Goal: Use online tool/utility: Utilize a website feature to perform a specific function

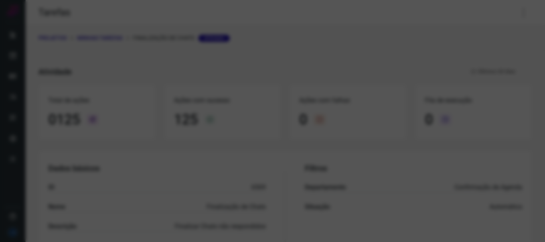
scroll to position [69, 0]
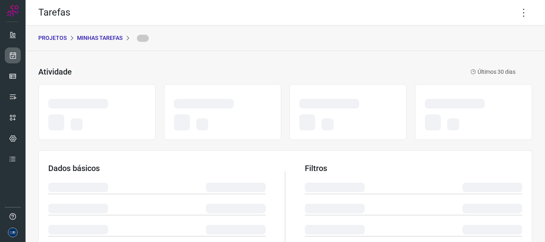
click at [13, 53] on icon at bounding box center [13, 55] width 8 height 8
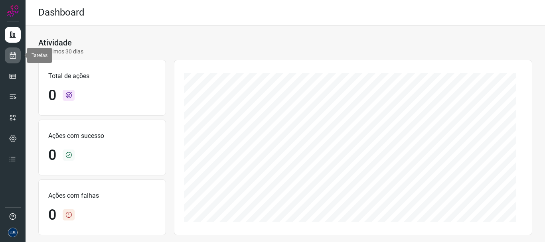
click at [17, 57] on link at bounding box center [13, 55] width 16 height 16
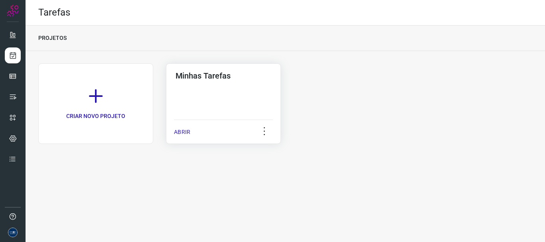
click at [187, 132] on p "ABRIR" at bounding box center [182, 132] width 16 height 8
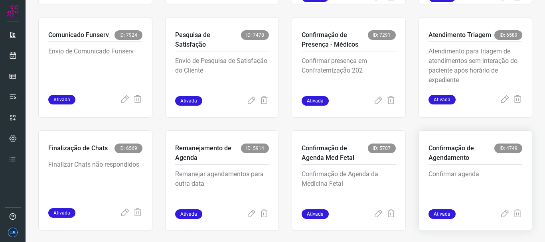
scroll to position [168, 0]
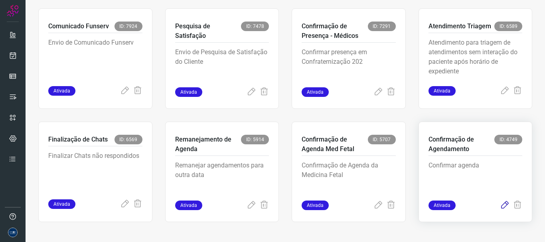
click at [500, 206] on icon at bounding box center [505, 206] width 10 height 10
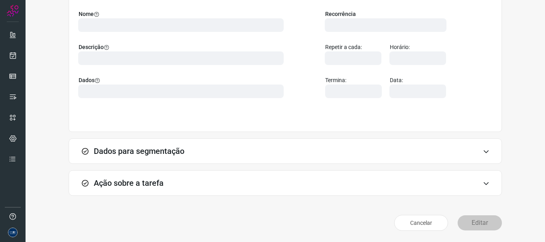
scroll to position [69, 0]
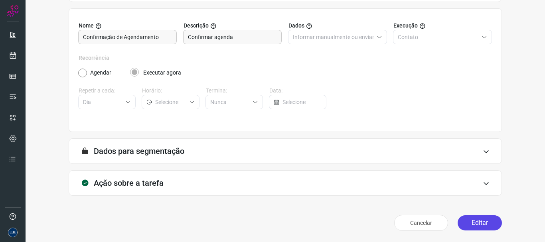
click at [474, 223] on button "Editar" at bounding box center [479, 222] width 44 height 15
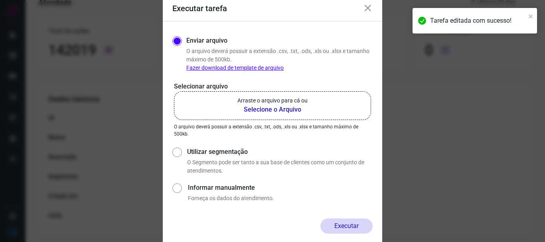
click at [281, 97] on p "Arraste o arquivo para cá ou" at bounding box center [272, 100] width 70 height 8
click at [0, 0] on input "Arraste o arquivo para cá ou Selecione o Arquivo" at bounding box center [0, 0] width 0 height 0
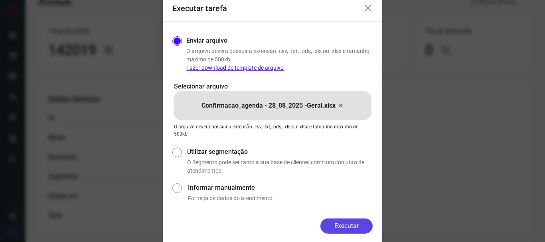
click at [356, 227] on button "Executar" at bounding box center [346, 225] width 52 height 15
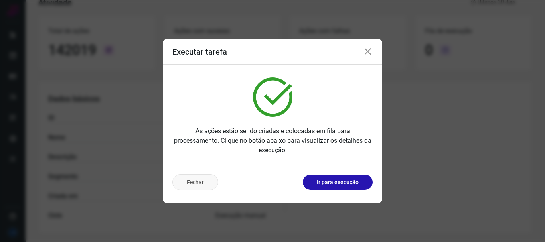
click at [190, 183] on button "Fechar" at bounding box center [195, 182] width 46 height 16
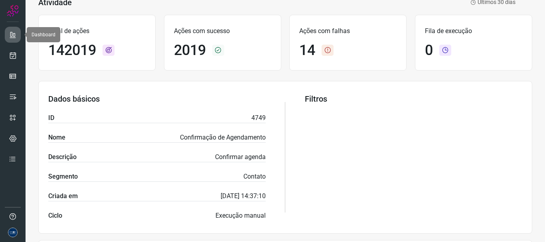
click at [10, 36] on icon at bounding box center [13, 35] width 8 height 8
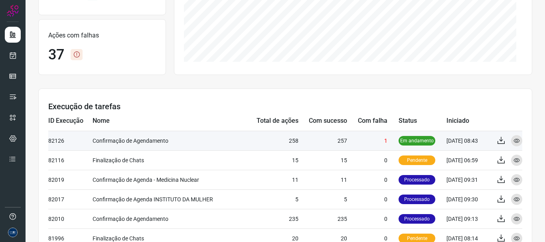
scroll to position [199, 0]
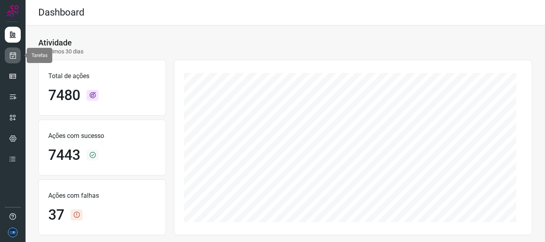
click at [20, 58] on link at bounding box center [13, 55] width 16 height 16
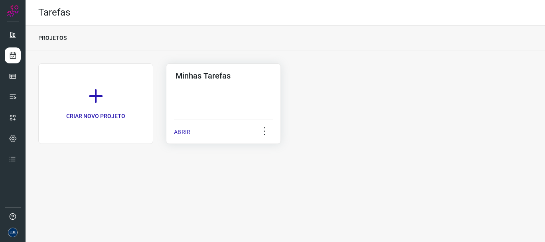
click at [182, 131] on p "ABRIR" at bounding box center [182, 132] width 16 height 8
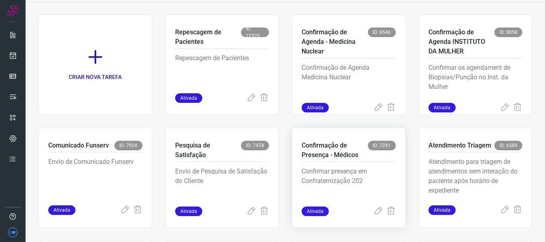
scroll to position [49, 0]
click at [372, 102] on p "Confirmação de Agenda Medicina Nuclear" at bounding box center [348, 83] width 94 height 40
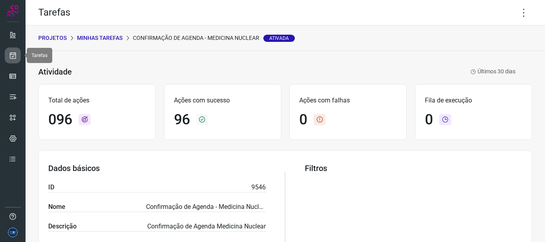
click at [11, 58] on icon at bounding box center [13, 55] width 8 height 8
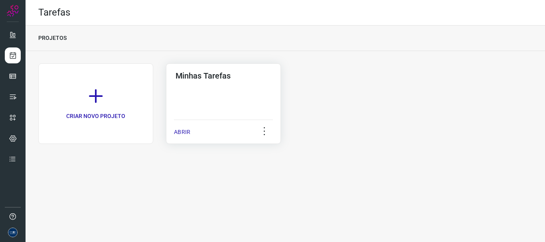
click at [179, 128] on p "ABRIR" at bounding box center [182, 132] width 16 height 8
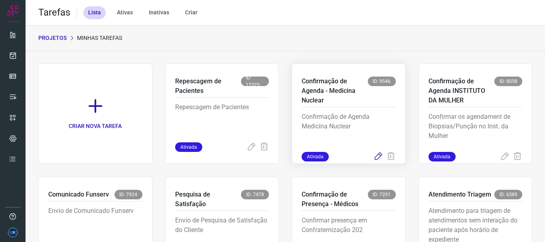
click at [373, 159] on icon at bounding box center [378, 157] width 10 height 10
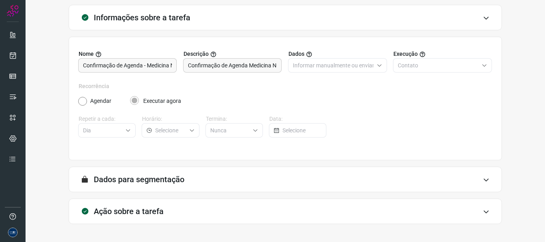
scroll to position [69, 0]
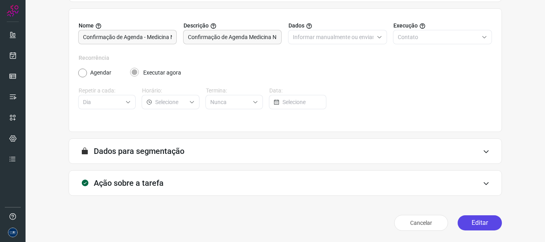
click at [472, 223] on button "Editar" at bounding box center [479, 222] width 44 height 15
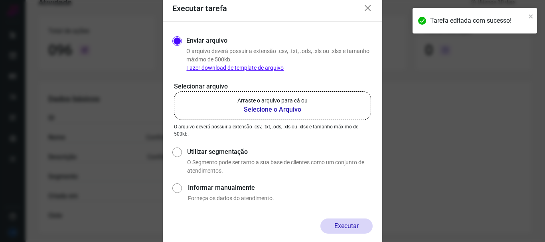
click at [263, 113] on b "Selecione o Arquivo" at bounding box center [272, 110] width 70 height 10
click at [0, 0] on input "Arraste o arquivo para cá ou Selecione o Arquivo" at bounding box center [0, 0] width 0 height 0
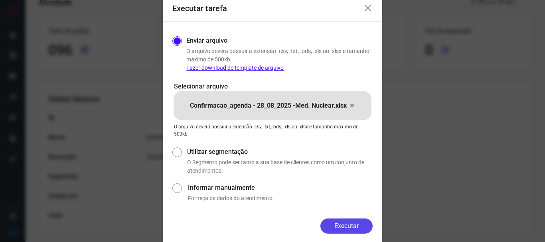
click at [347, 225] on button "Executar" at bounding box center [346, 225] width 52 height 15
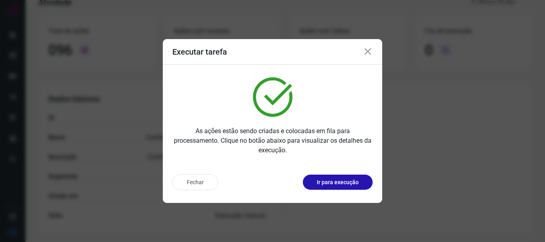
click at [365, 48] on icon at bounding box center [368, 52] width 10 height 10
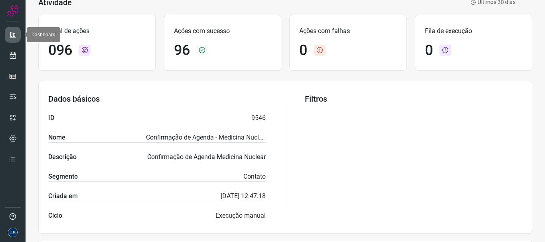
click at [14, 35] on icon at bounding box center [13, 35] width 8 height 8
